Goal: Task Accomplishment & Management: Manage account settings

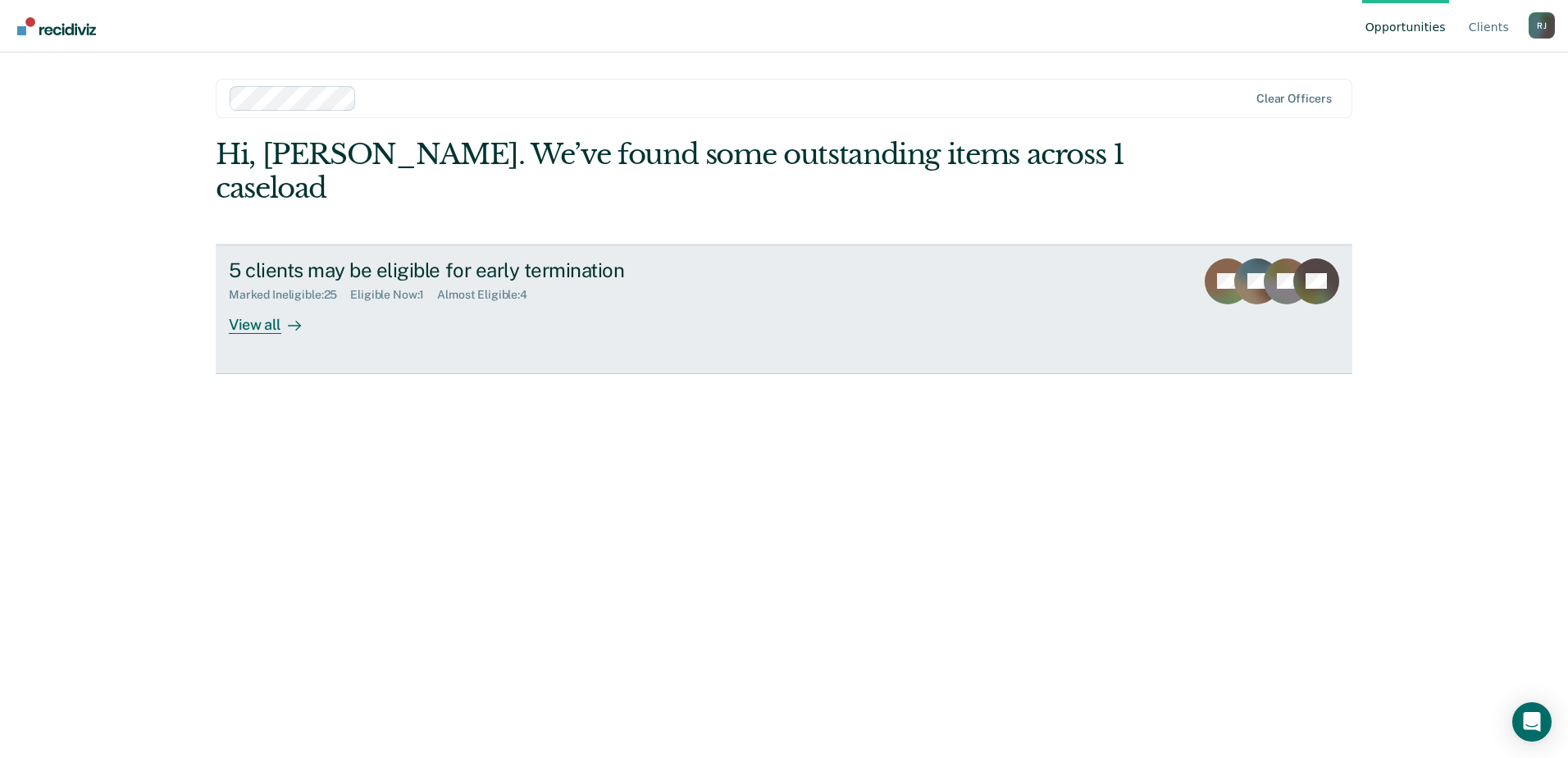
click at [258, 302] on div "View all" at bounding box center [274, 318] width 92 height 32
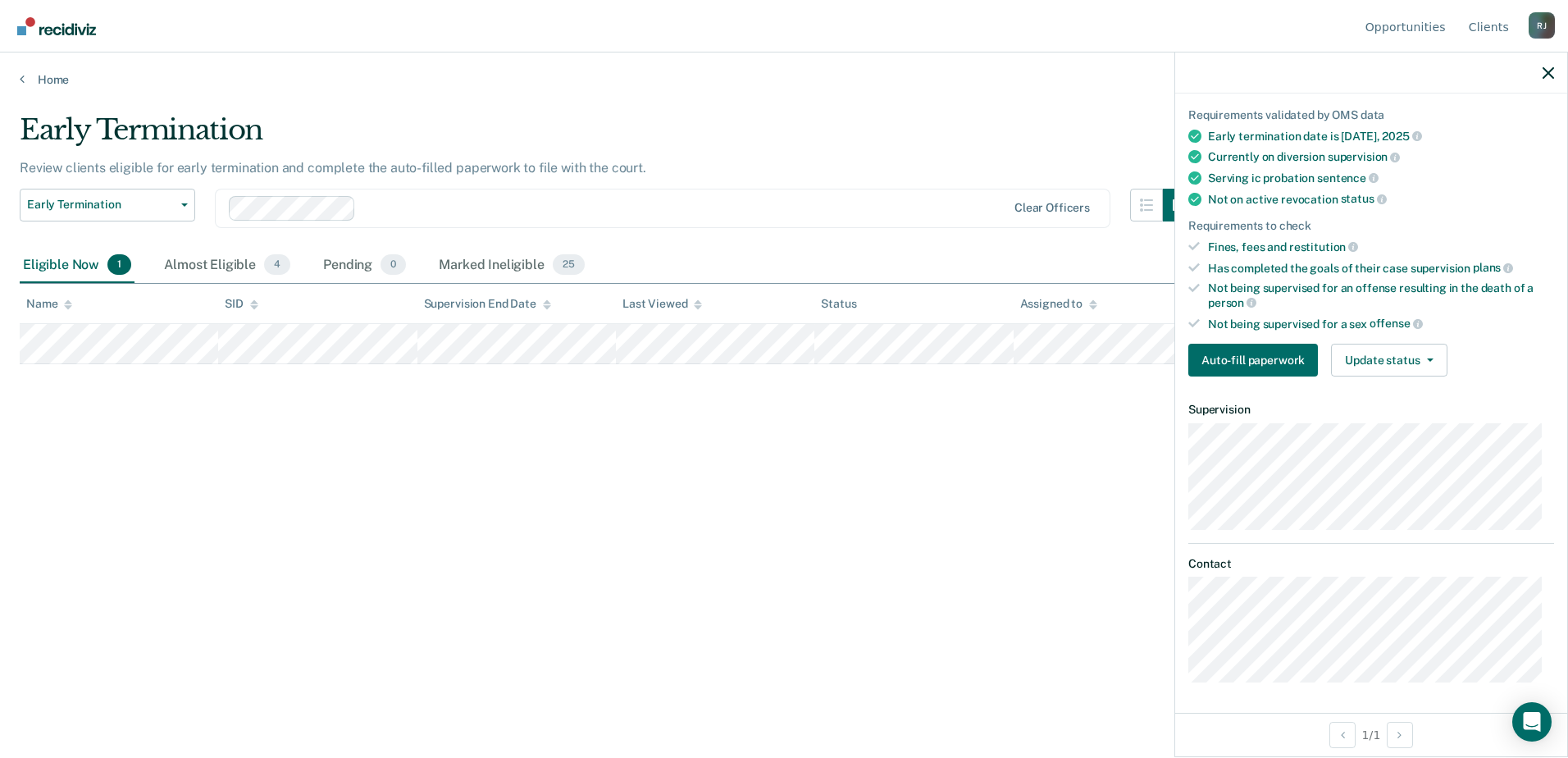
scroll to position [113, 0]
click at [1373, 362] on button "Update status" at bounding box center [1390, 360] width 116 height 33
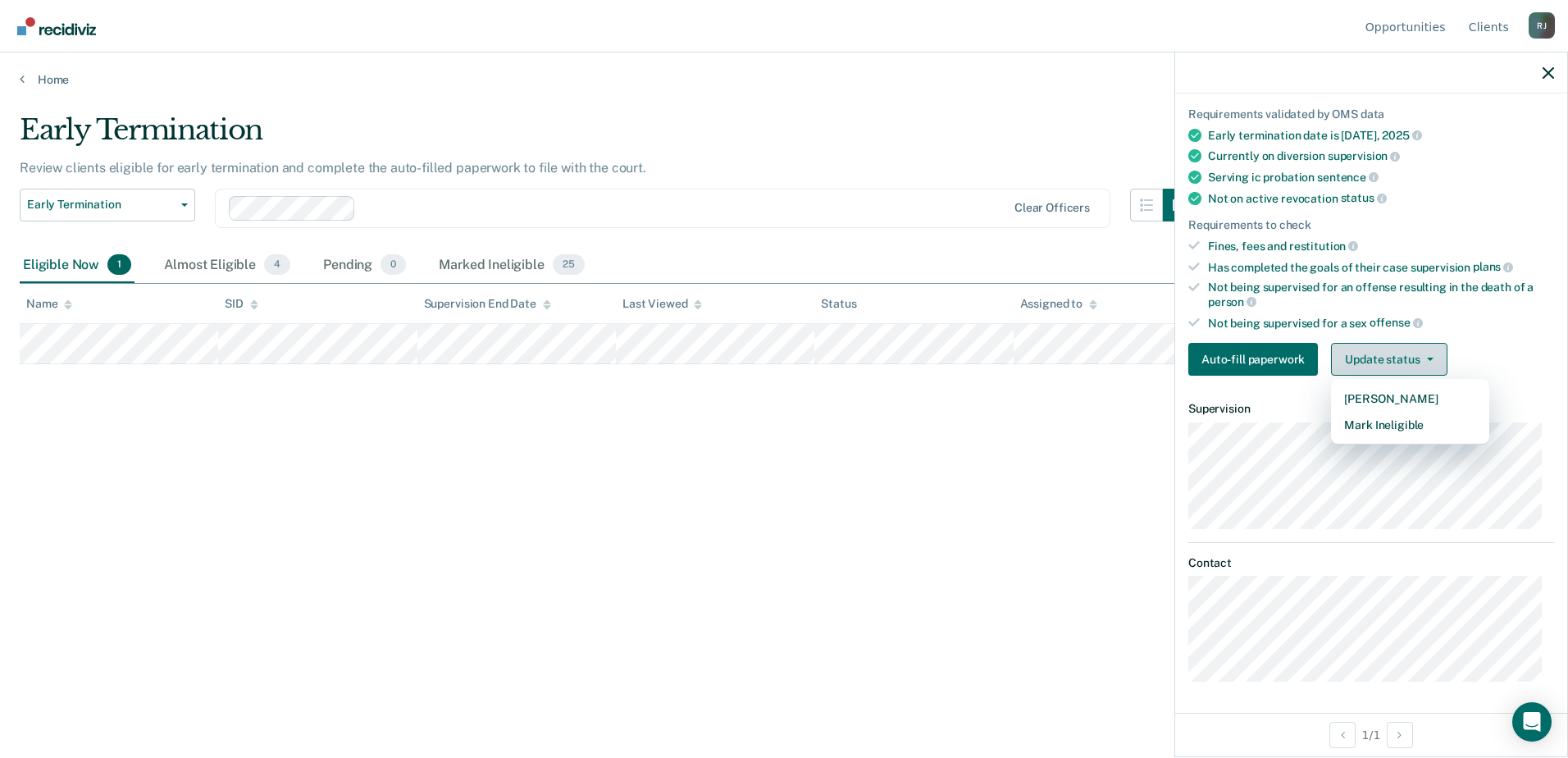
click at [1373, 362] on button "Update status" at bounding box center [1390, 360] width 116 height 33
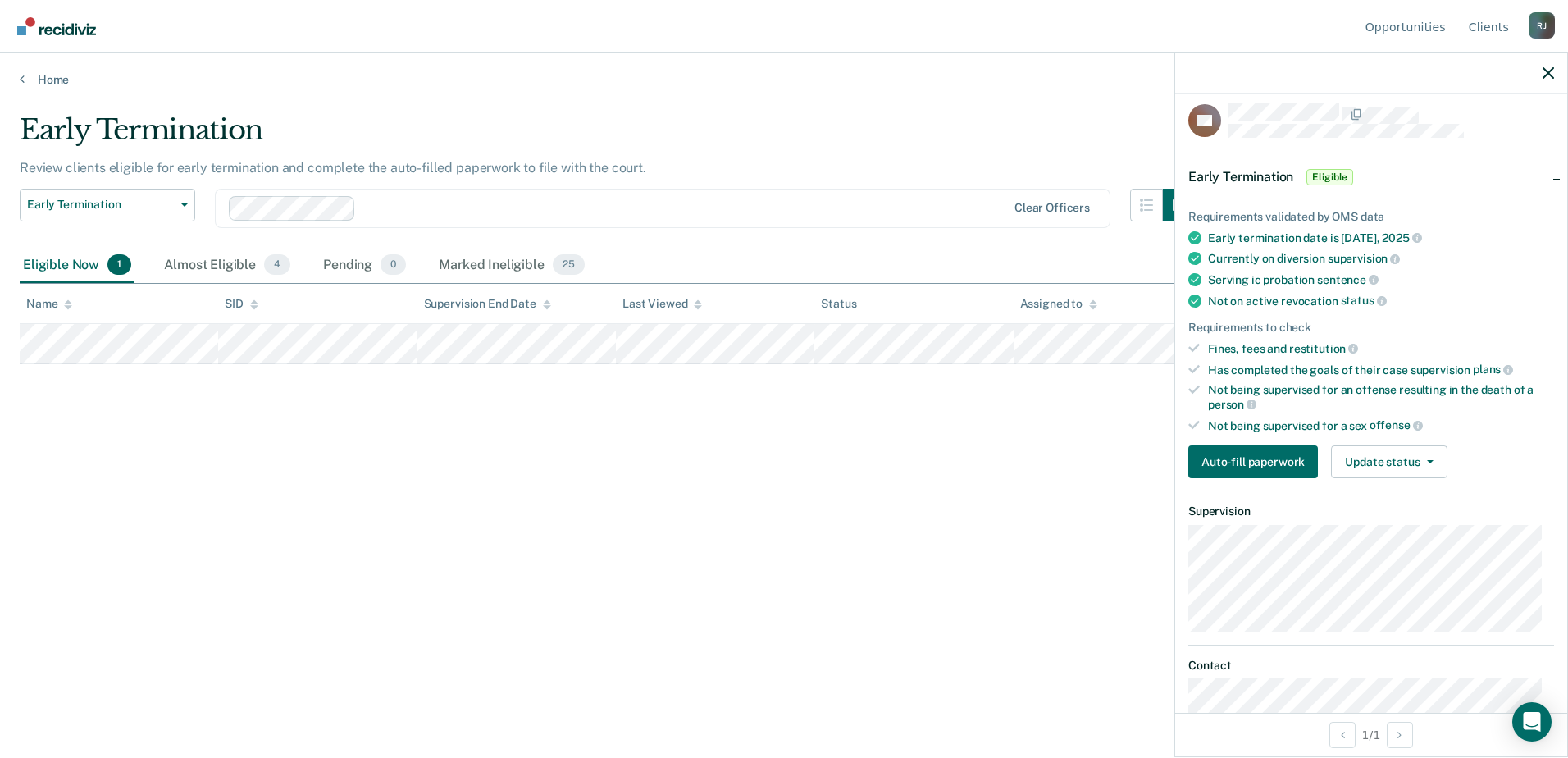
scroll to position [0, 0]
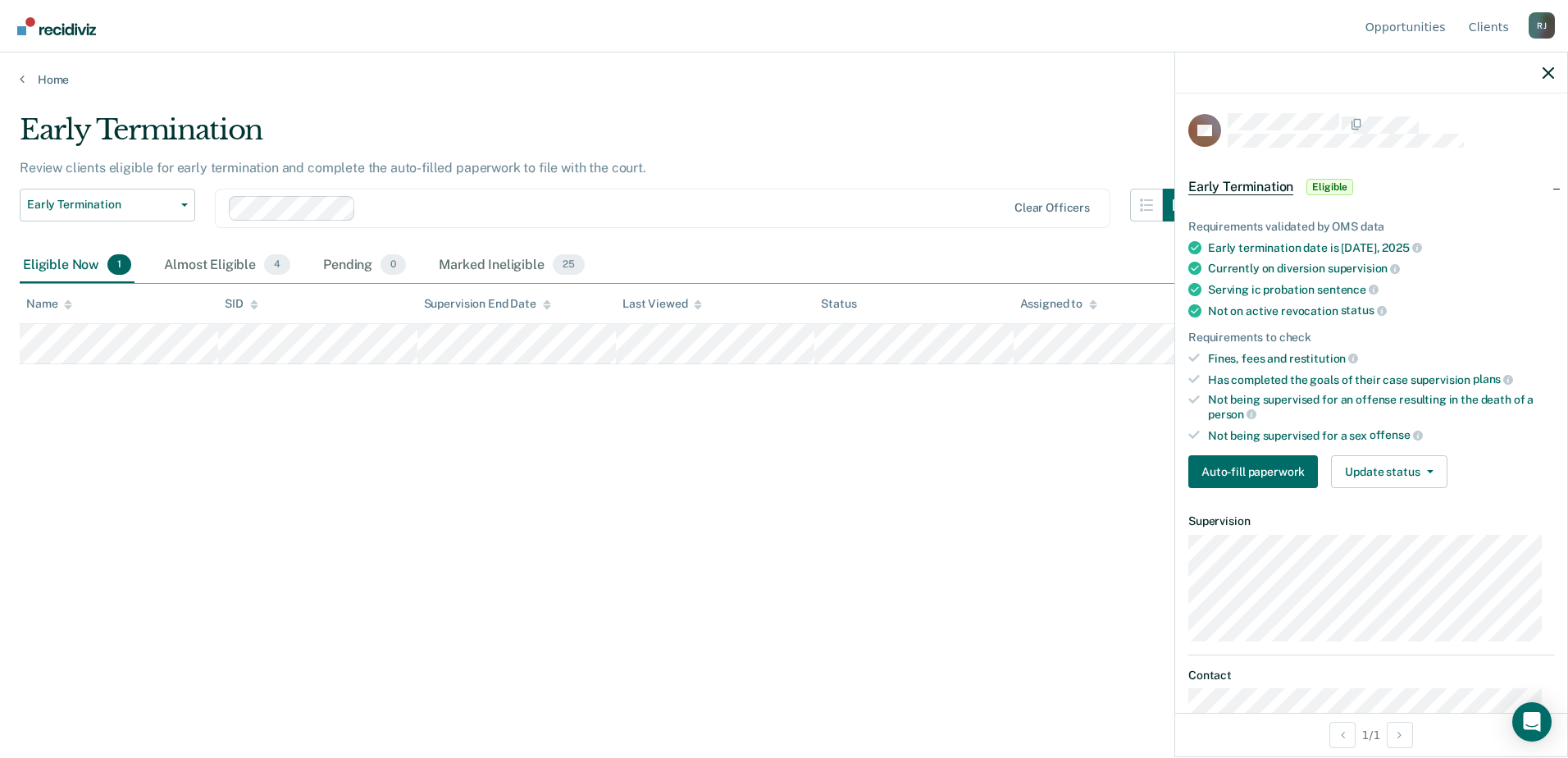
click at [1337, 184] on span "Eligible" at bounding box center [1330, 187] width 47 height 16
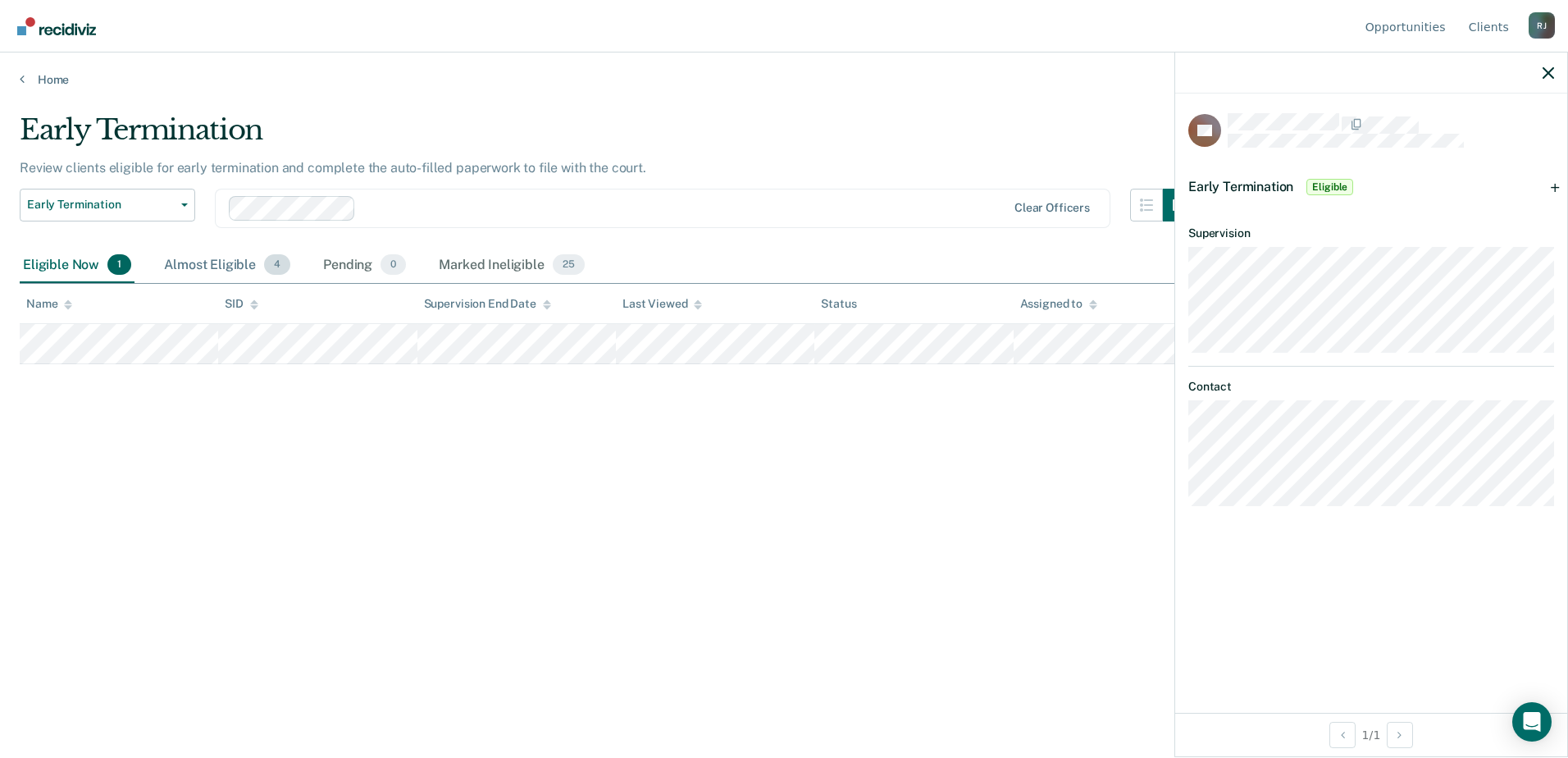
click at [242, 269] on div "Almost Eligible 4" at bounding box center [227, 266] width 132 height 36
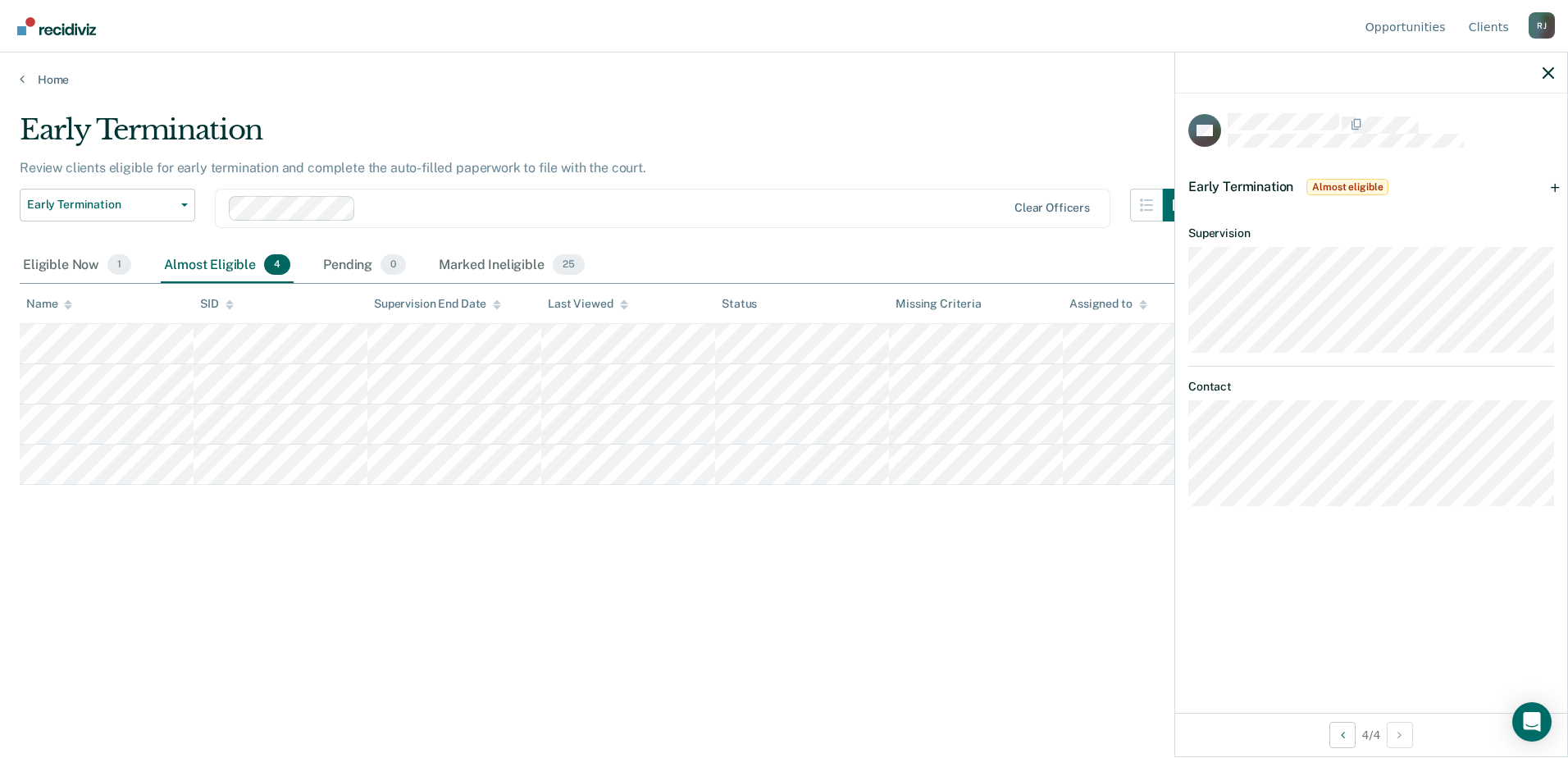
click at [1361, 185] on span "Almost eligible" at bounding box center [1347, 187] width 82 height 16
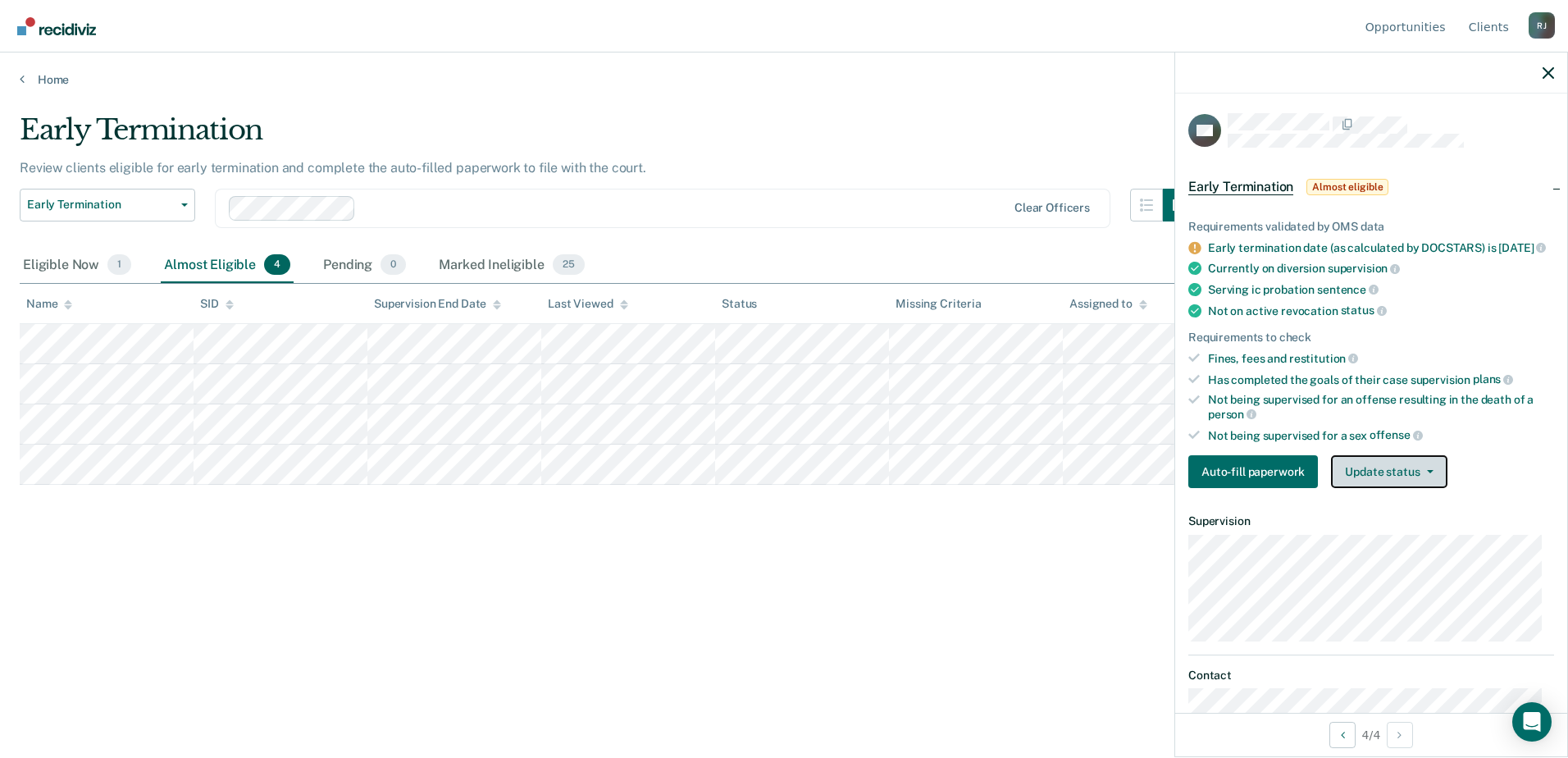
click at [1353, 477] on button "Update status" at bounding box center [1390, 472] width 116 height 33
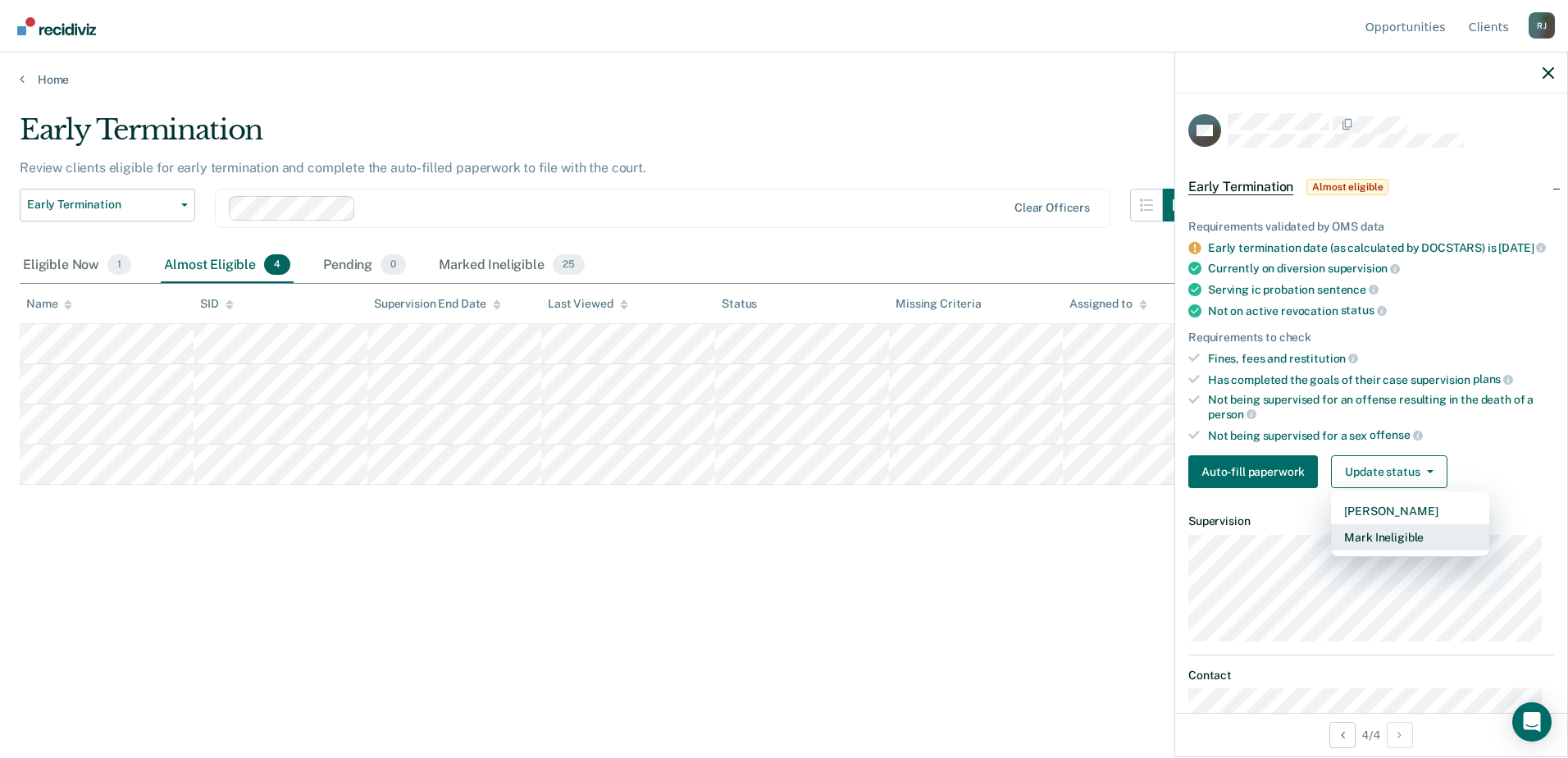
click at [1368, 551] on button "Mark Ineligible" at bounding box center [1410, 537] width 158 height 26
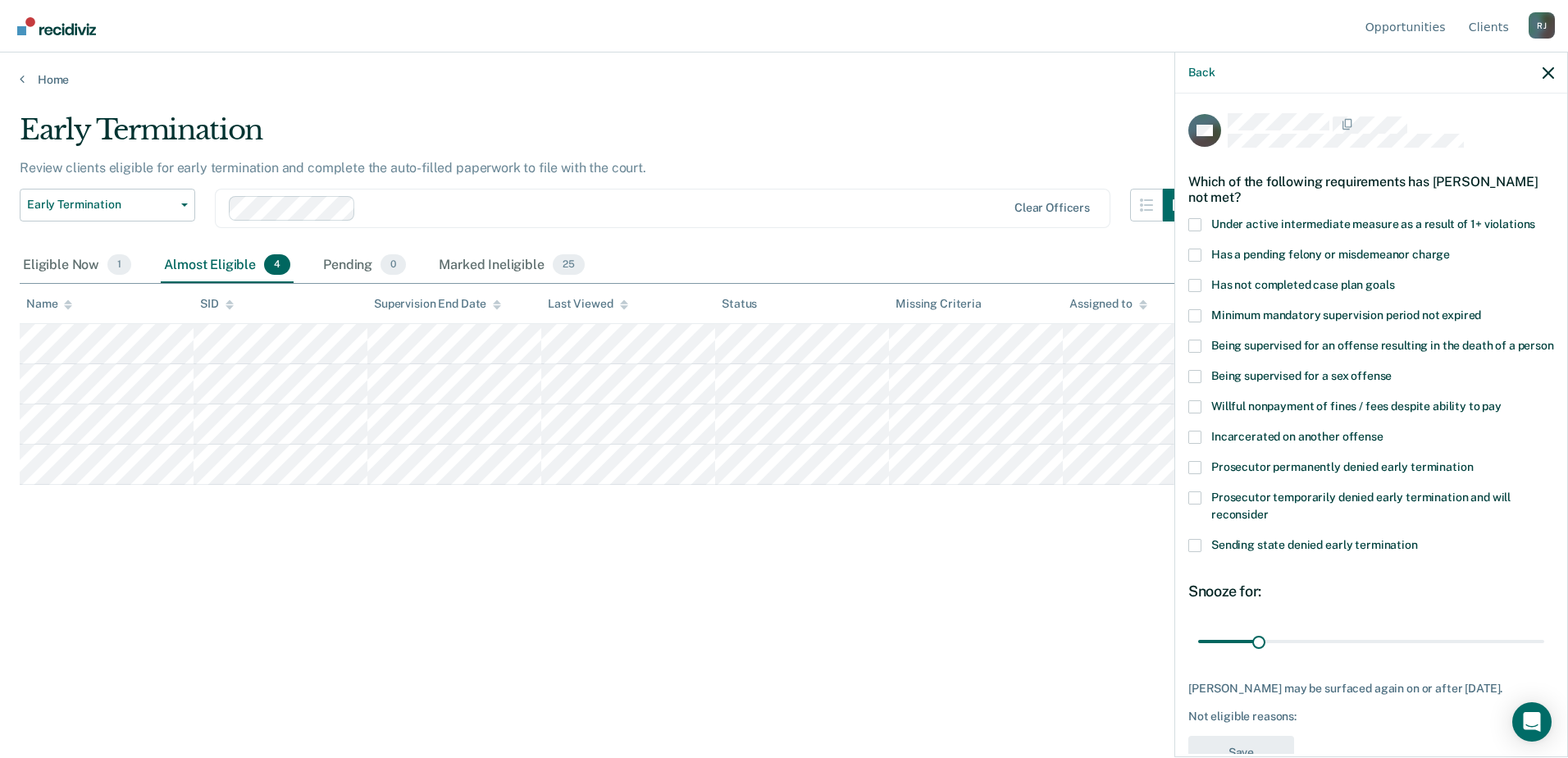
click at [1195, 553] on span at bounding box center [1195, 545] width 13 height 13
click at [1418, 539] on input "Sending state denied early termination" at bounding box center [1418, 539] width 0 height 0
drag, startPoint x: 1255, startPoint y: 655, endPoint x: 1311, endPoint y: 651, distance: 56.1
type input "60"
click at [1311, 651] on input "range" at bounding box center [1371, 641] width 346 height 29
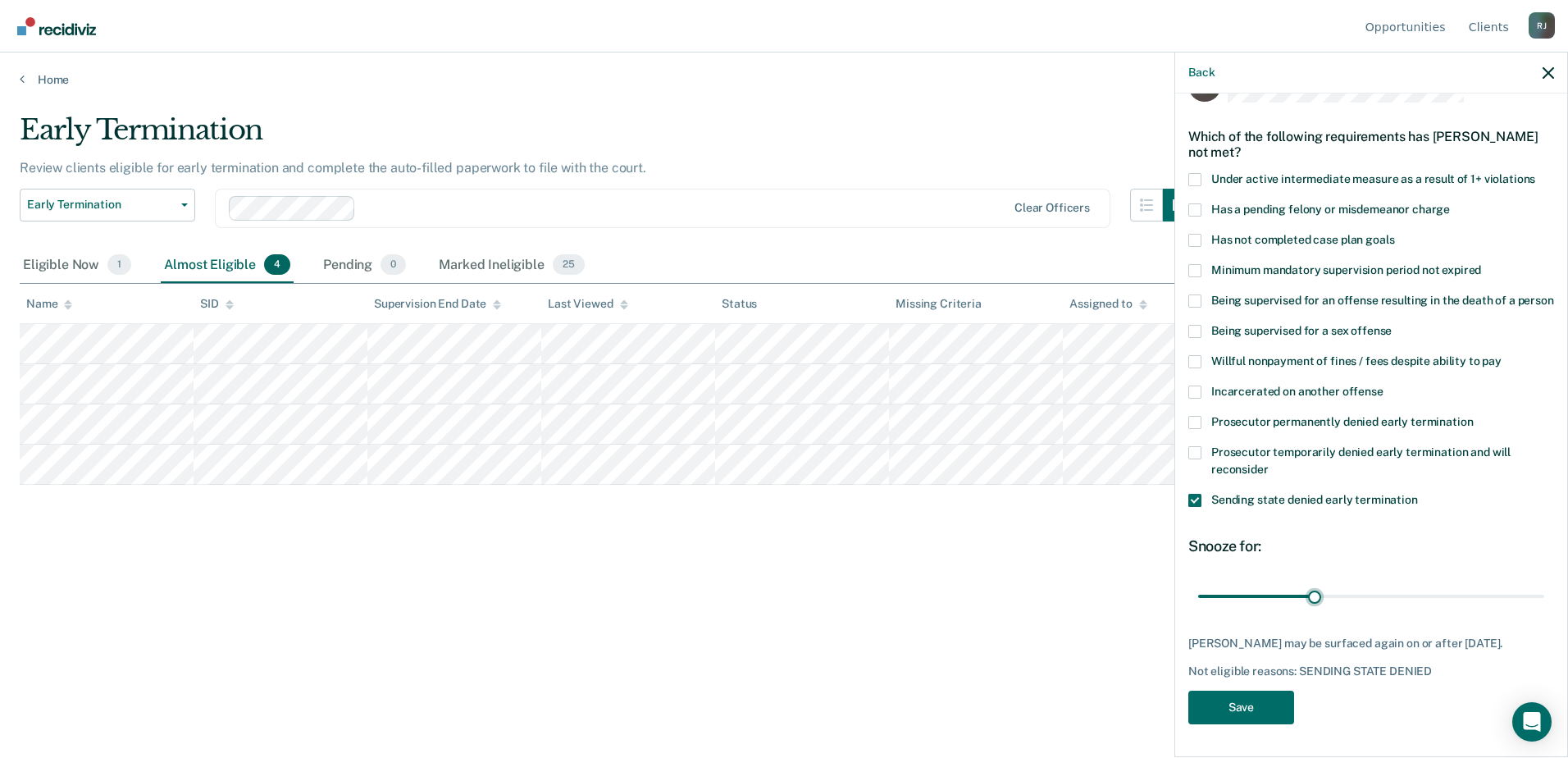
scroll to position [75, 0]
click at [1278, 710] on button "Save" at bounding box center [1242, 708] width 106 height 34
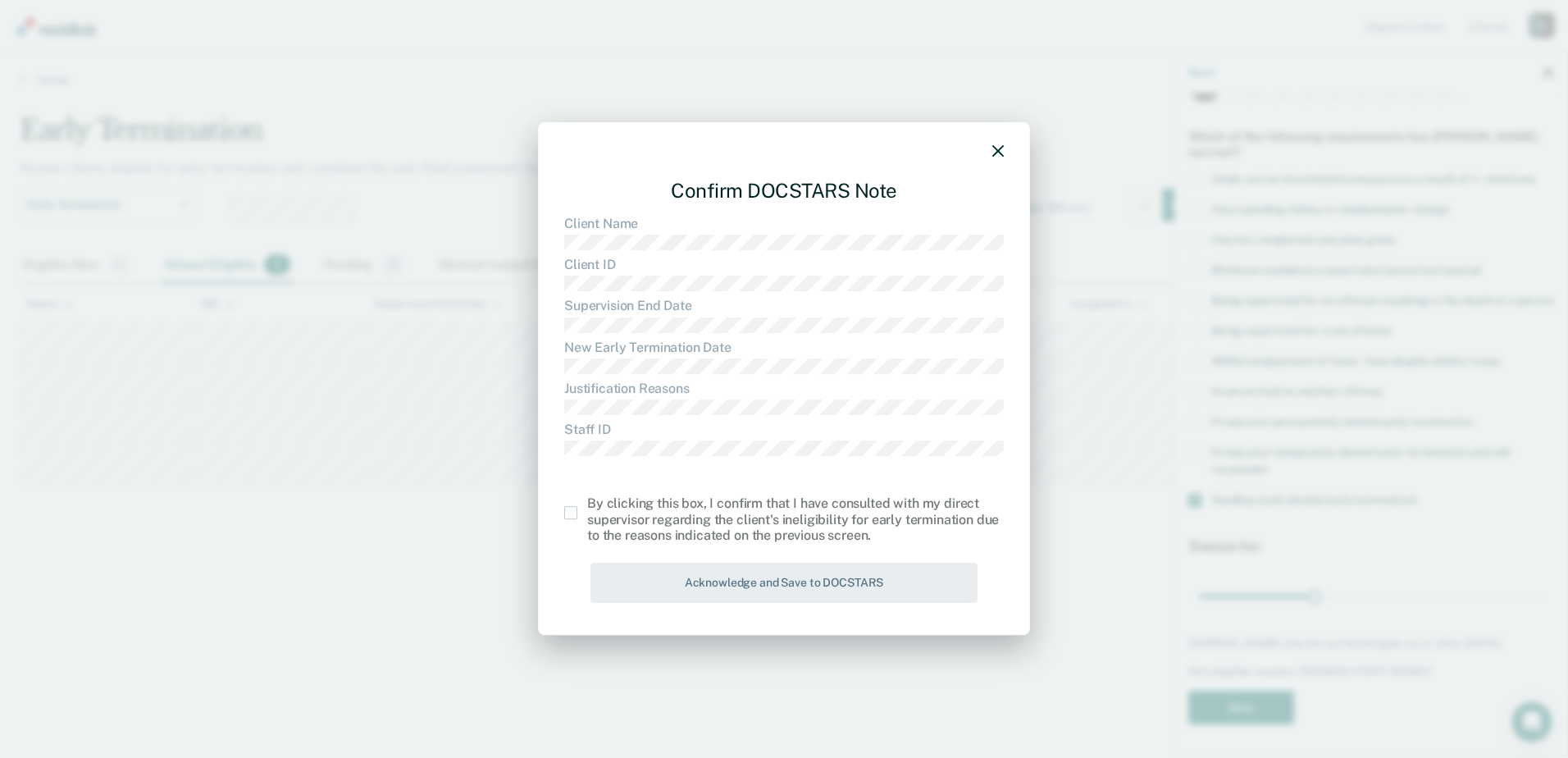
drag, startPoint x: 572, startPoint y: 510, endPoint x: 589, endPoint y: 515, distance: 17.7
click at [571, 510] on span at bounding box center [571, 513] width 13 height 13
click at [587, 507] on input "checkbox" at bounding box center [587, 507] width 0 height 0
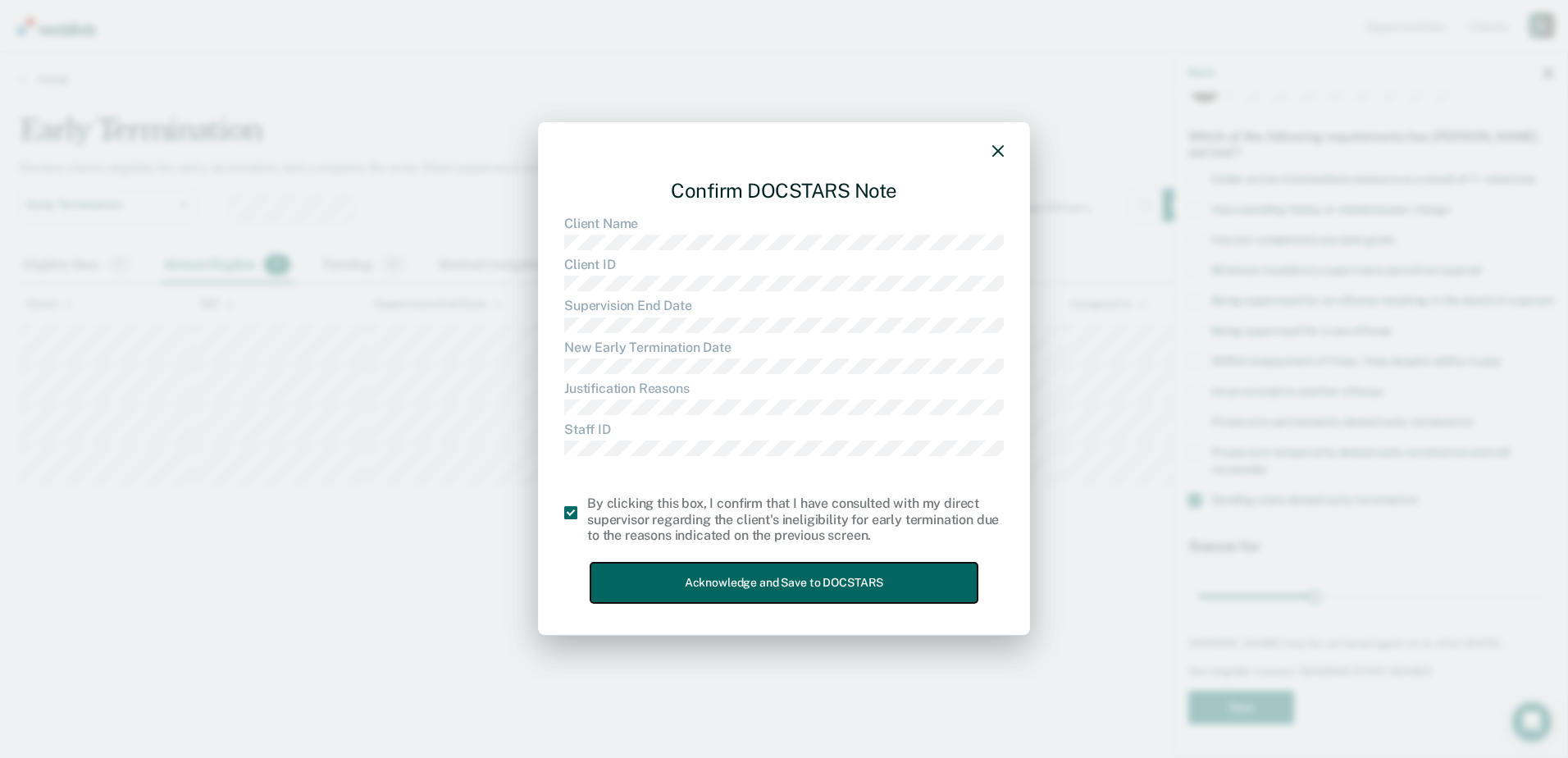
click at [813, 578] on button "Acknowledge and Save to DOCSTARS" at bounding box center [784, 583] width 387 height 40
